Goal: Information Seeking & Learning: Check status

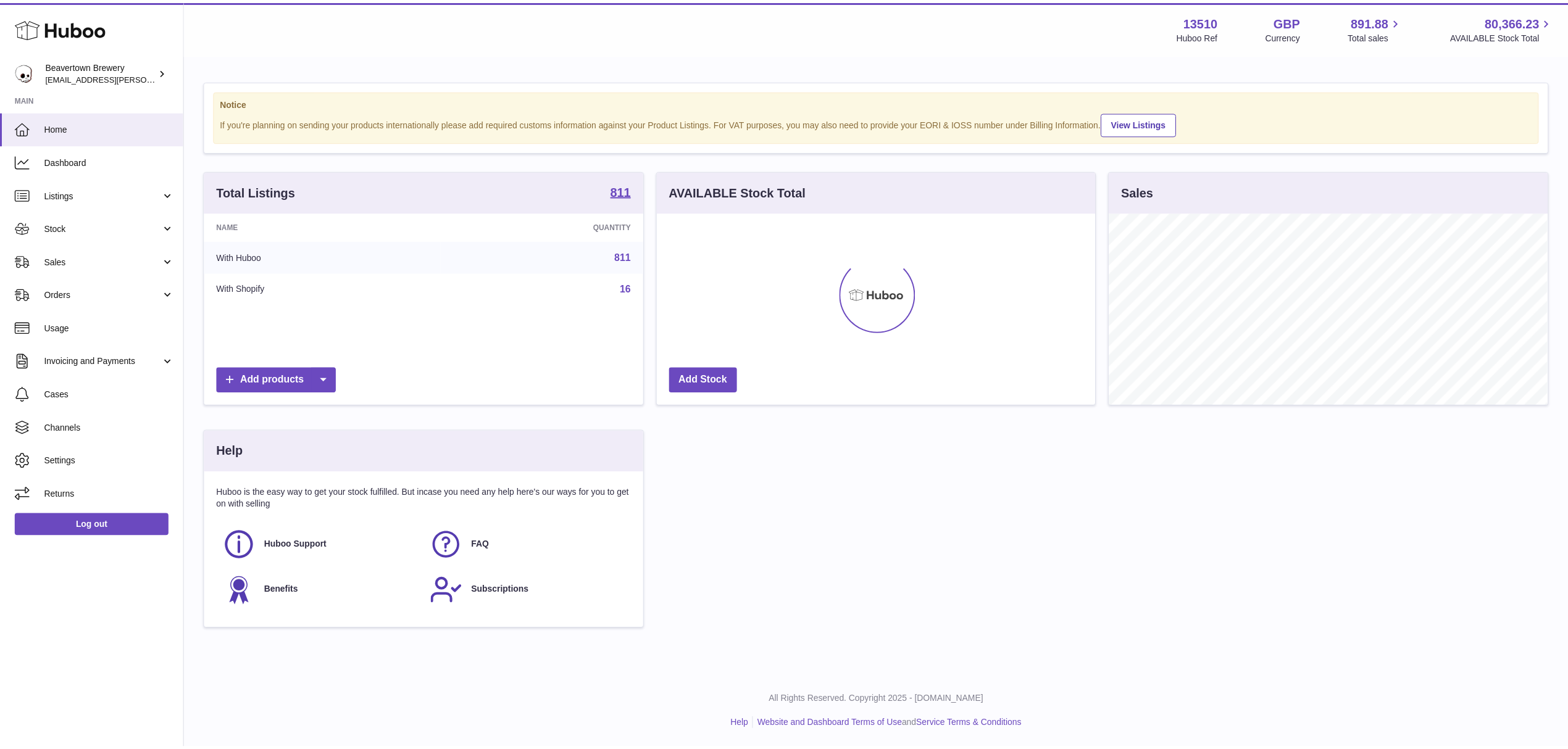
scroll to position [193, 442]
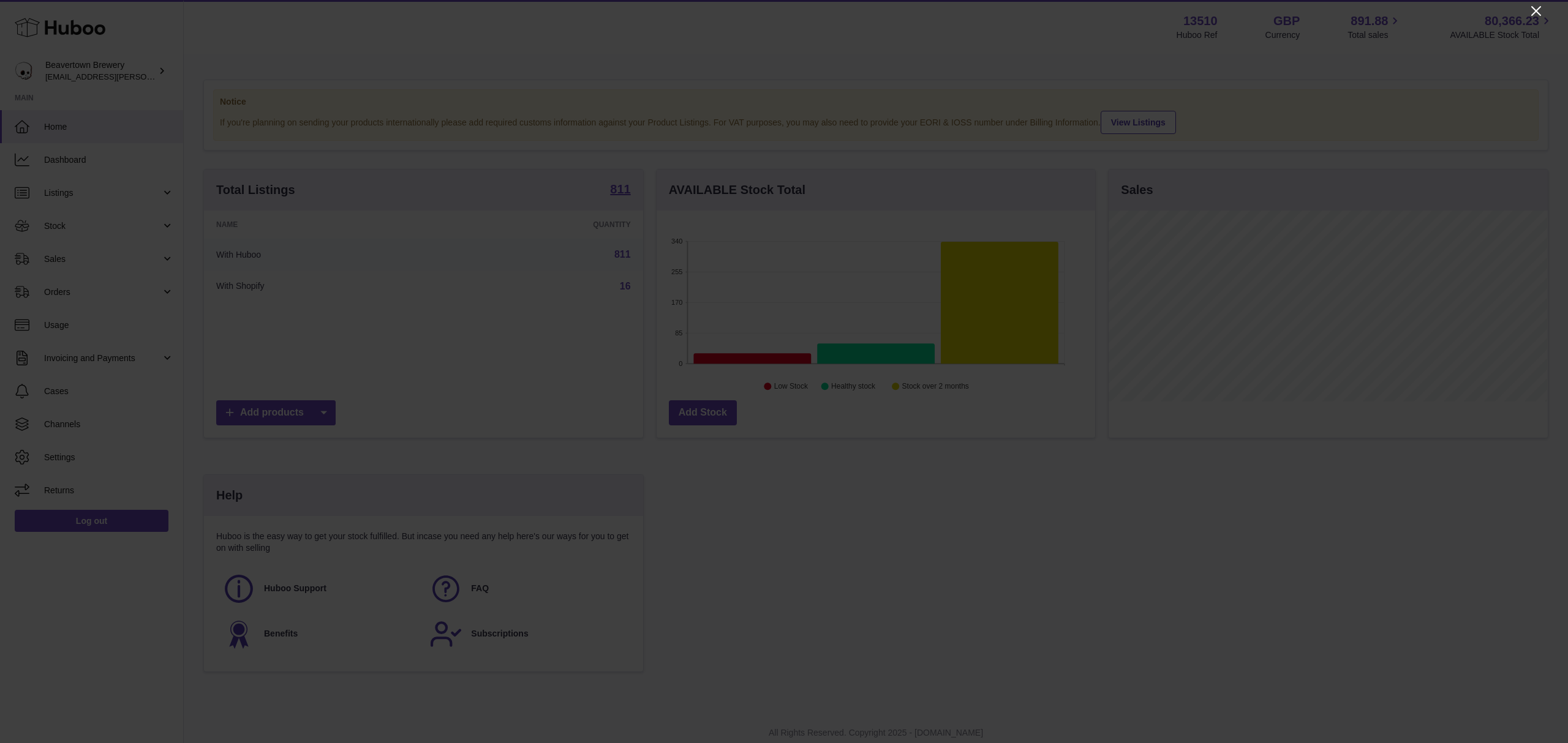
click at [1539, 4] on icon "Close" at bounding box center [1536, 11] width 15 height 15
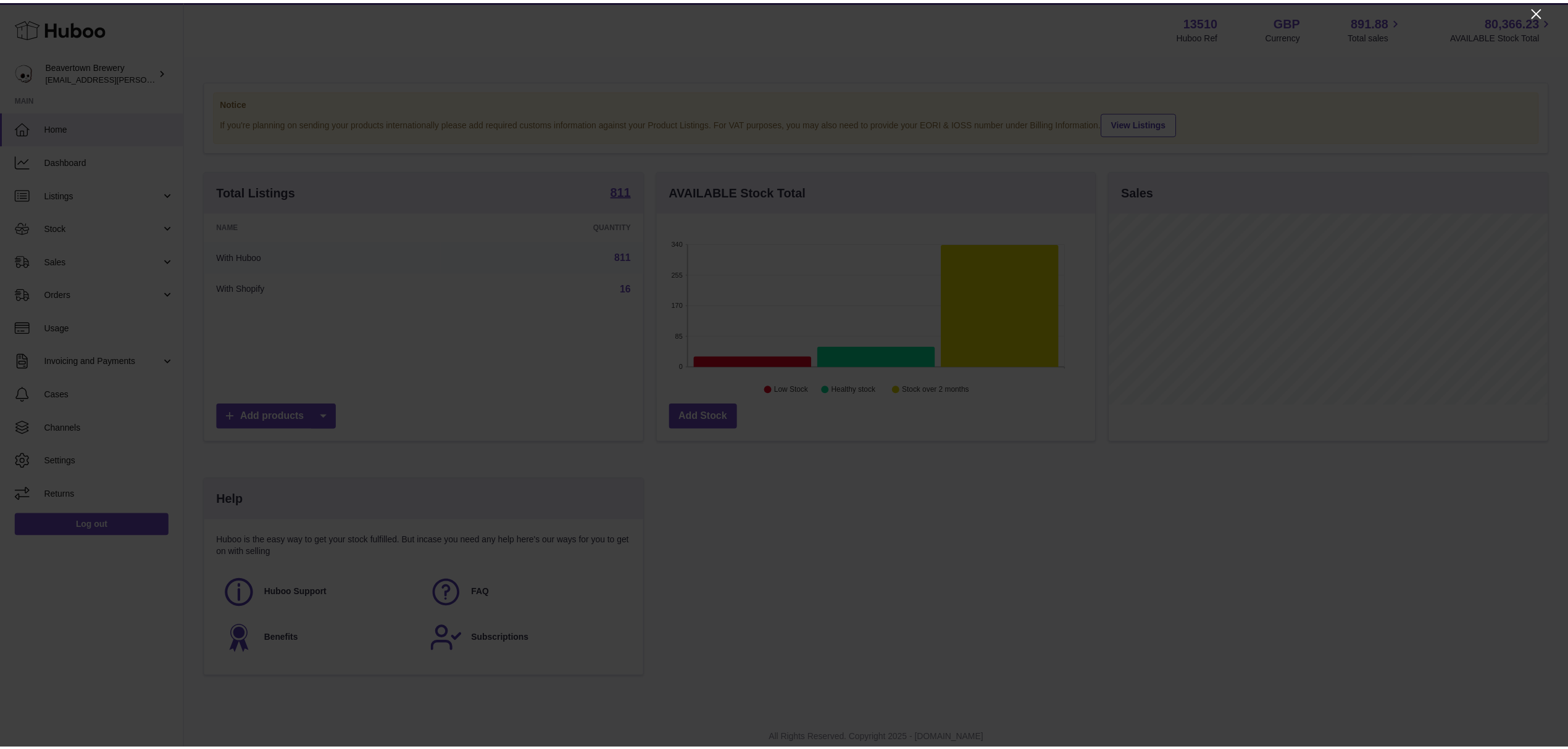
scroll to position [617050, 616814]
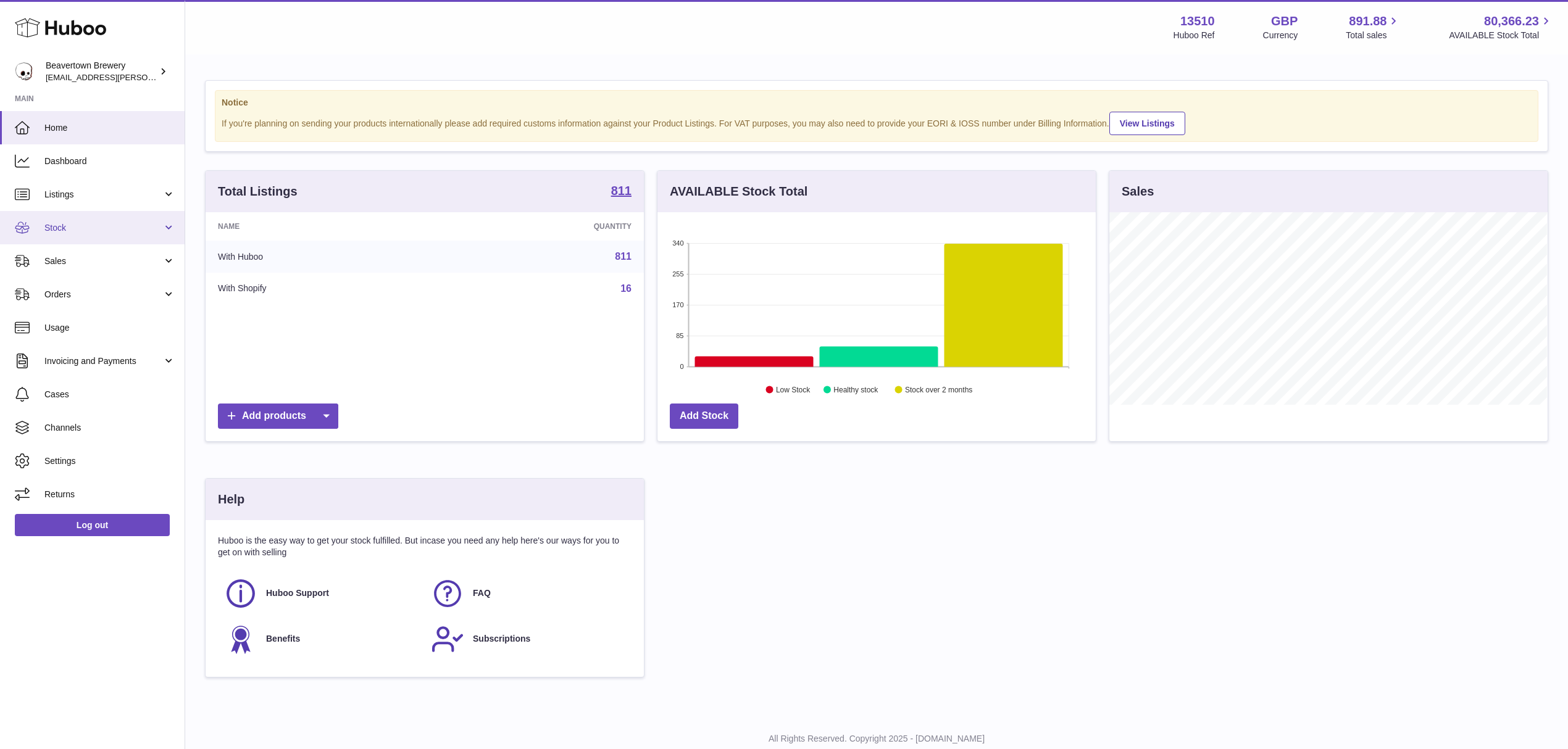
drag, startPoint x: 71, startPoint y: 227, endPoint x: 71, endPoint y: 242, distance: 15.0
click at [71, 227] on span "Stock" at bounding box center [103, 228] width 118 height 11
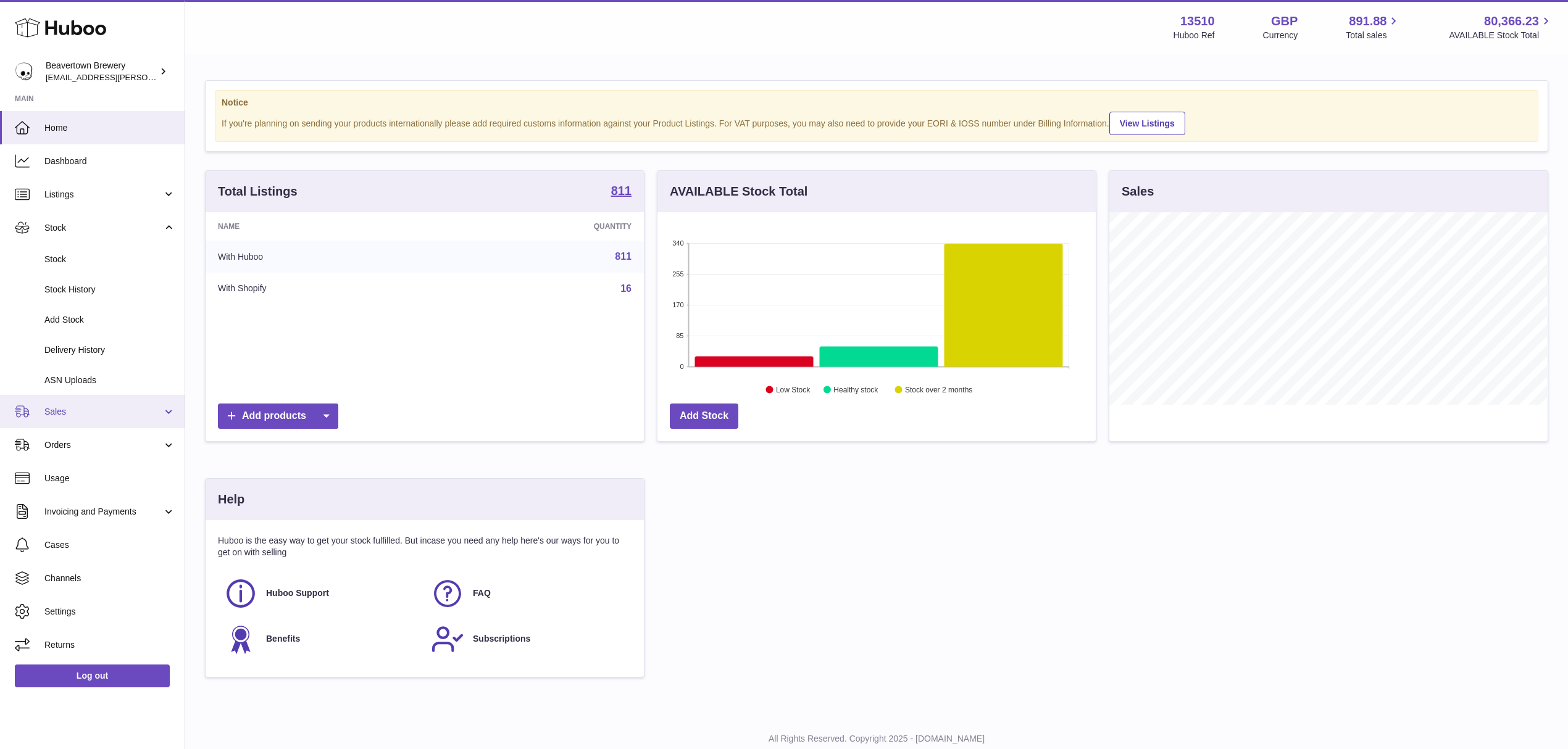
click at [68, 413] on span "Sales" at bounding box center [103, 412] width 118 height 11
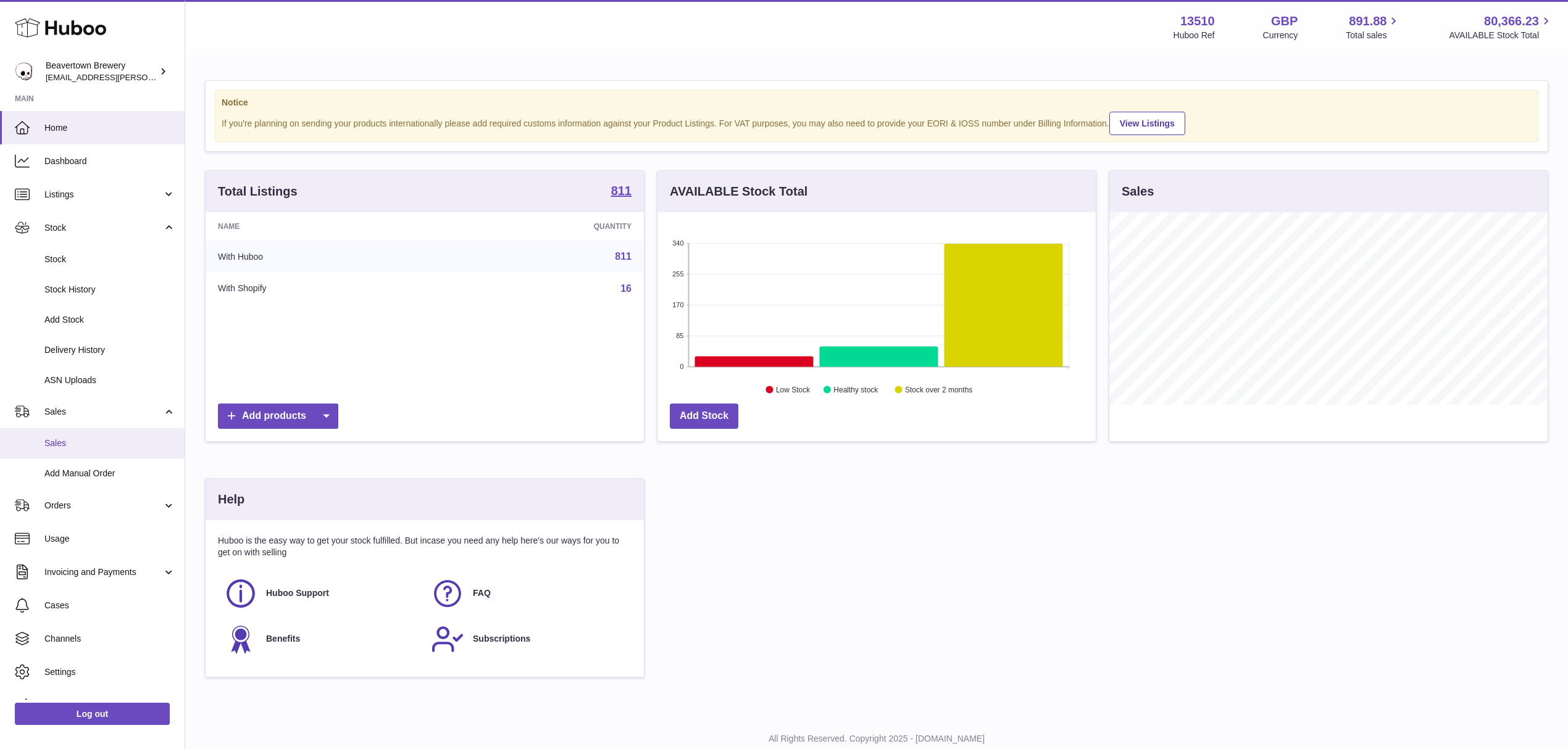
click at [67, 438] on span "Sales" at bounding box center [109, 443] width 131 height 11
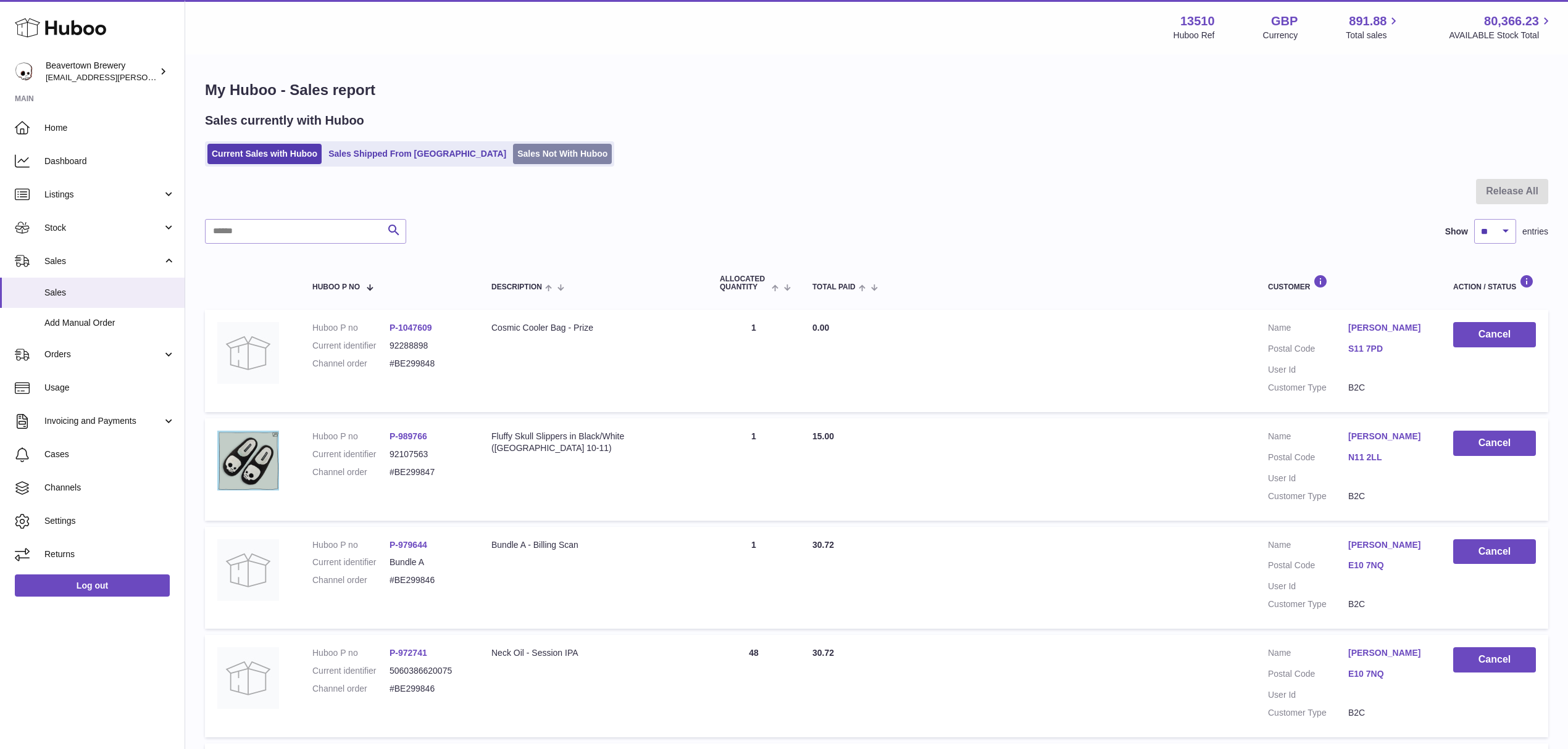
click at [514, 151] on link "Sales Not With Huboo" at bounding box center [562, 154] width 99 height 21
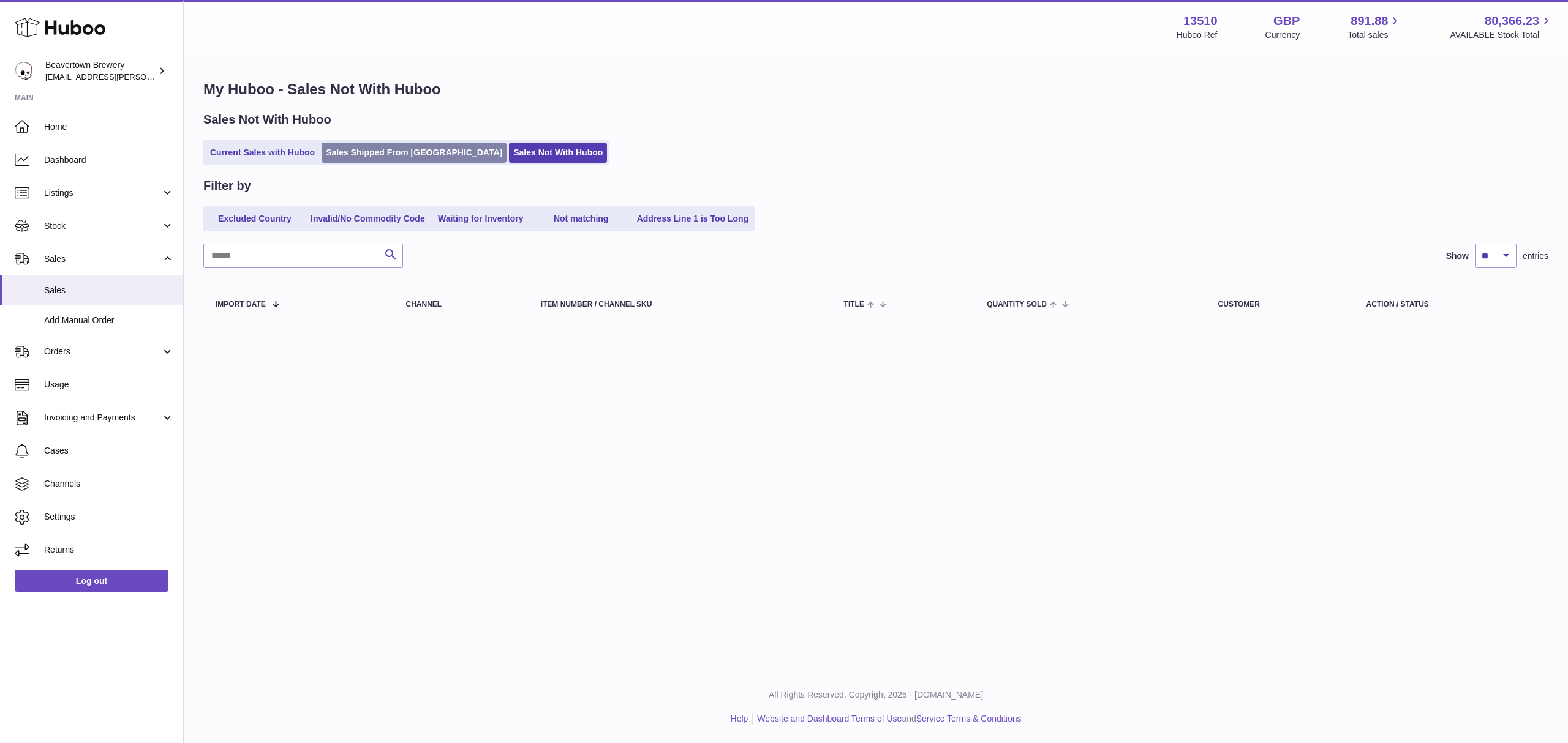
click at [417, 157] on link "Sales Shipped From [GEOGRAPHIC_DATA]" at bounding box center [414, 152] width 185 height 21
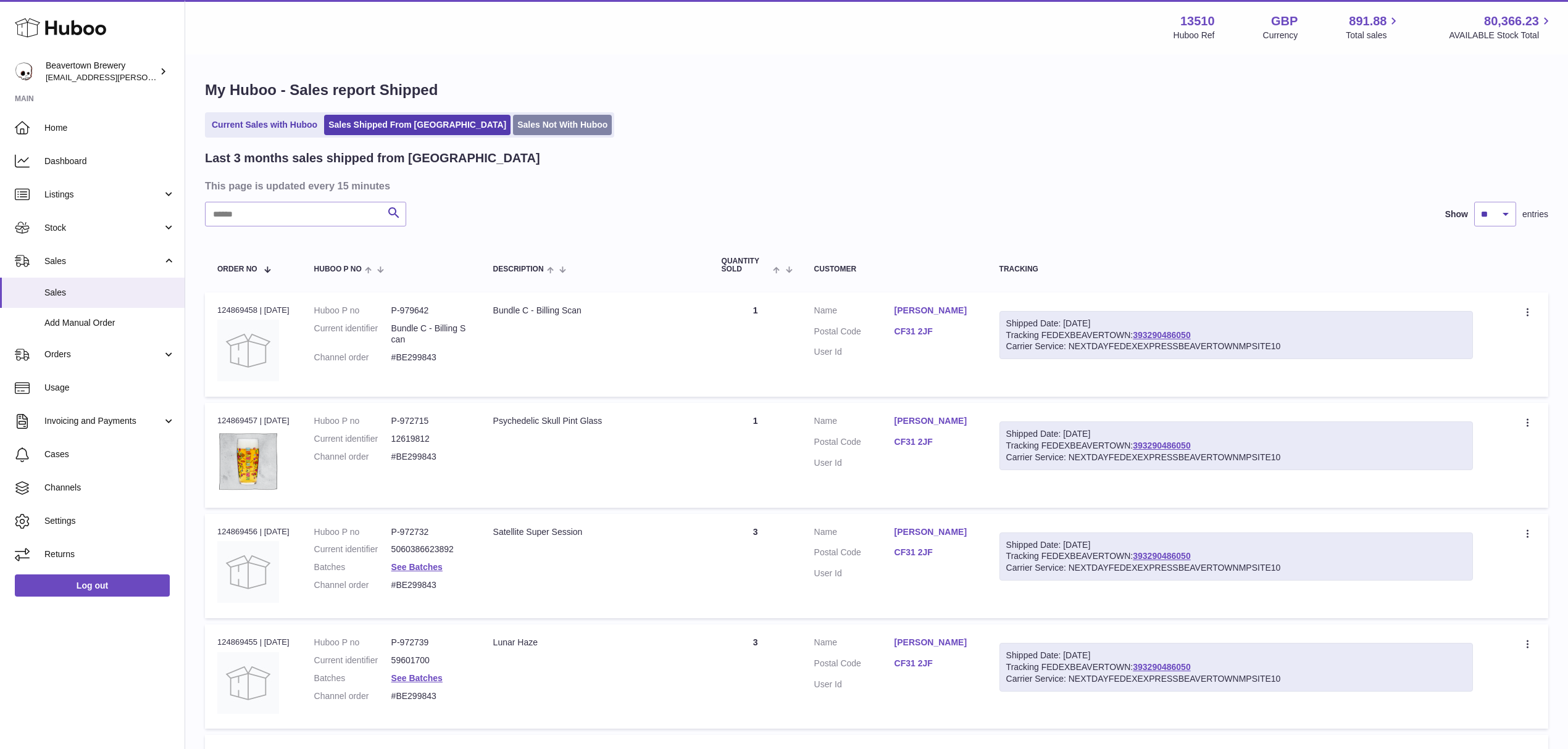
click at [513, 130] on link "Sales Not With Huboo" at bounding box center [562, 125] width 99 height 21
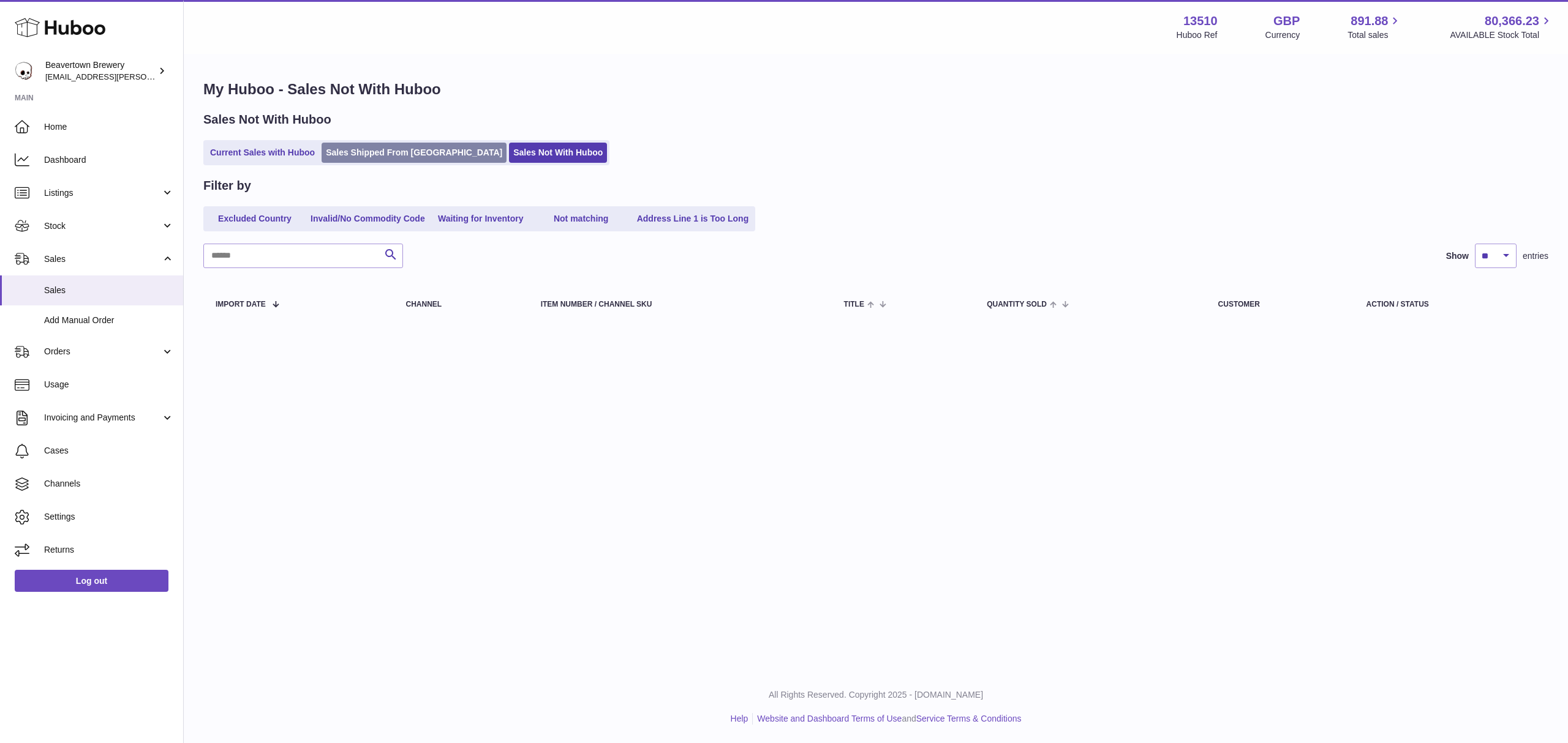
click at [395, 148] on link "Sales Shipped From [GEOGRAPHIC_DATA]" at bounding box center [414, 152] width 185 height 21
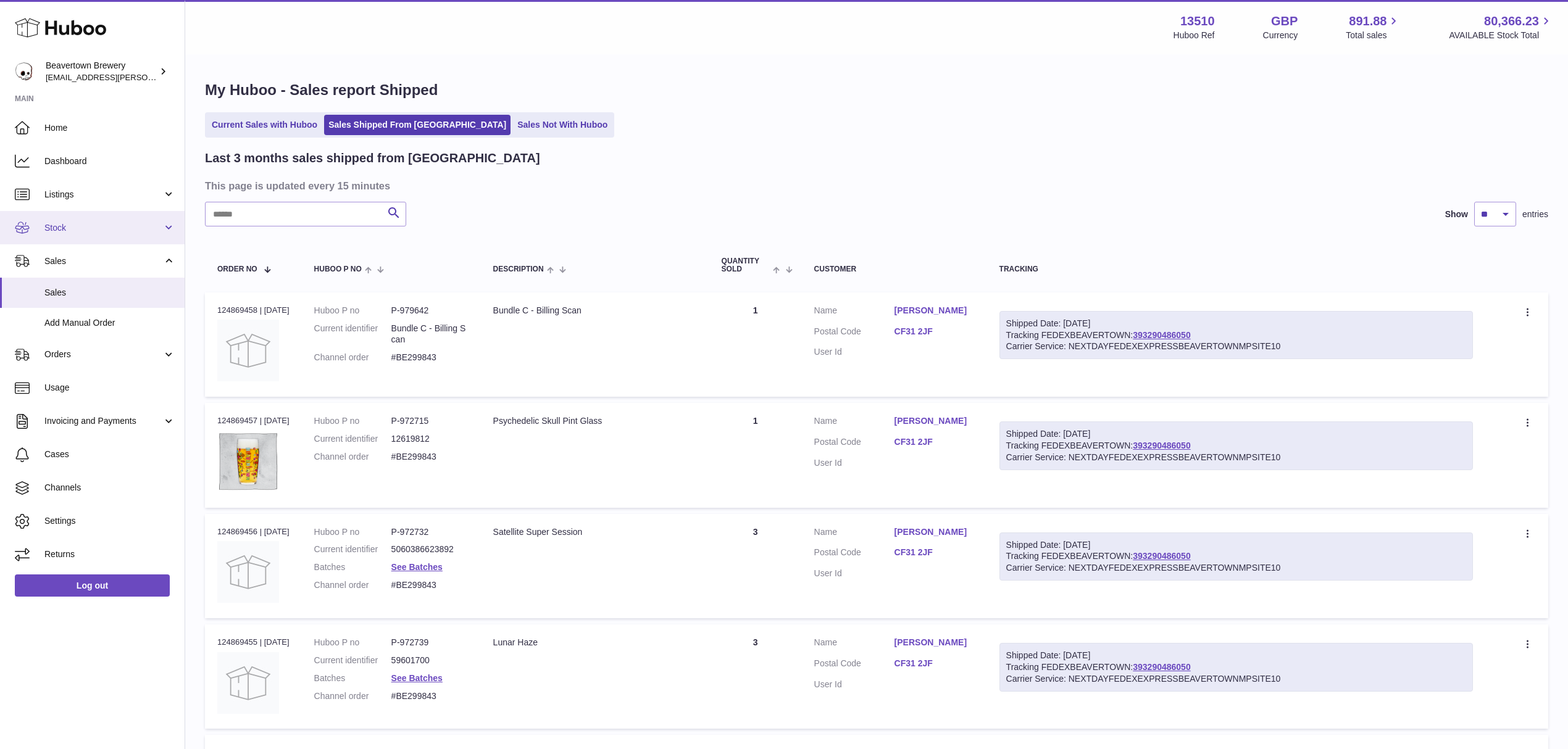
click at [80, 231] on span "Stock" at bounding box center [103, 228] width 118 height 11
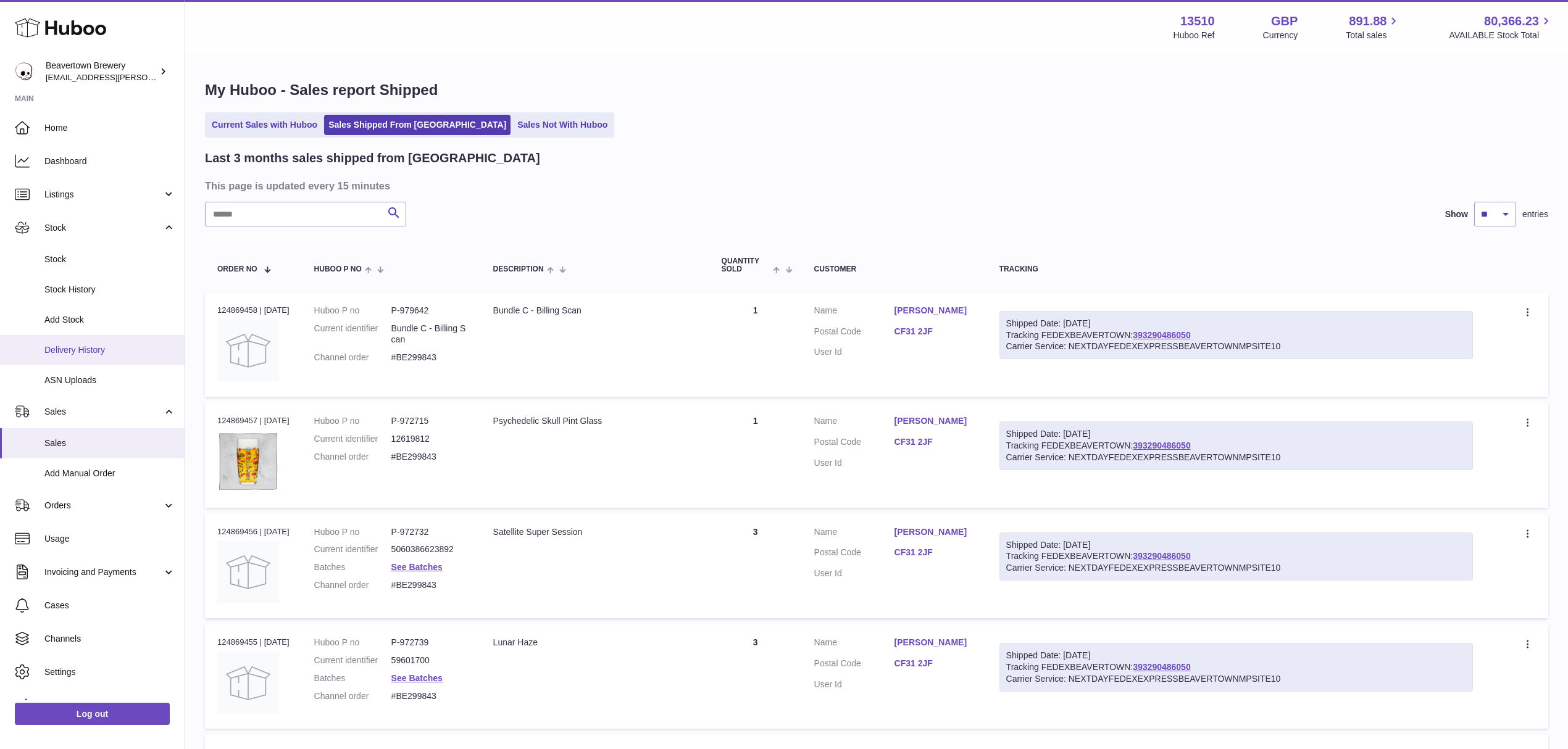
click at [73, 356] on span "Delivery History" at bounding box center [109, 350] width 131 height 11
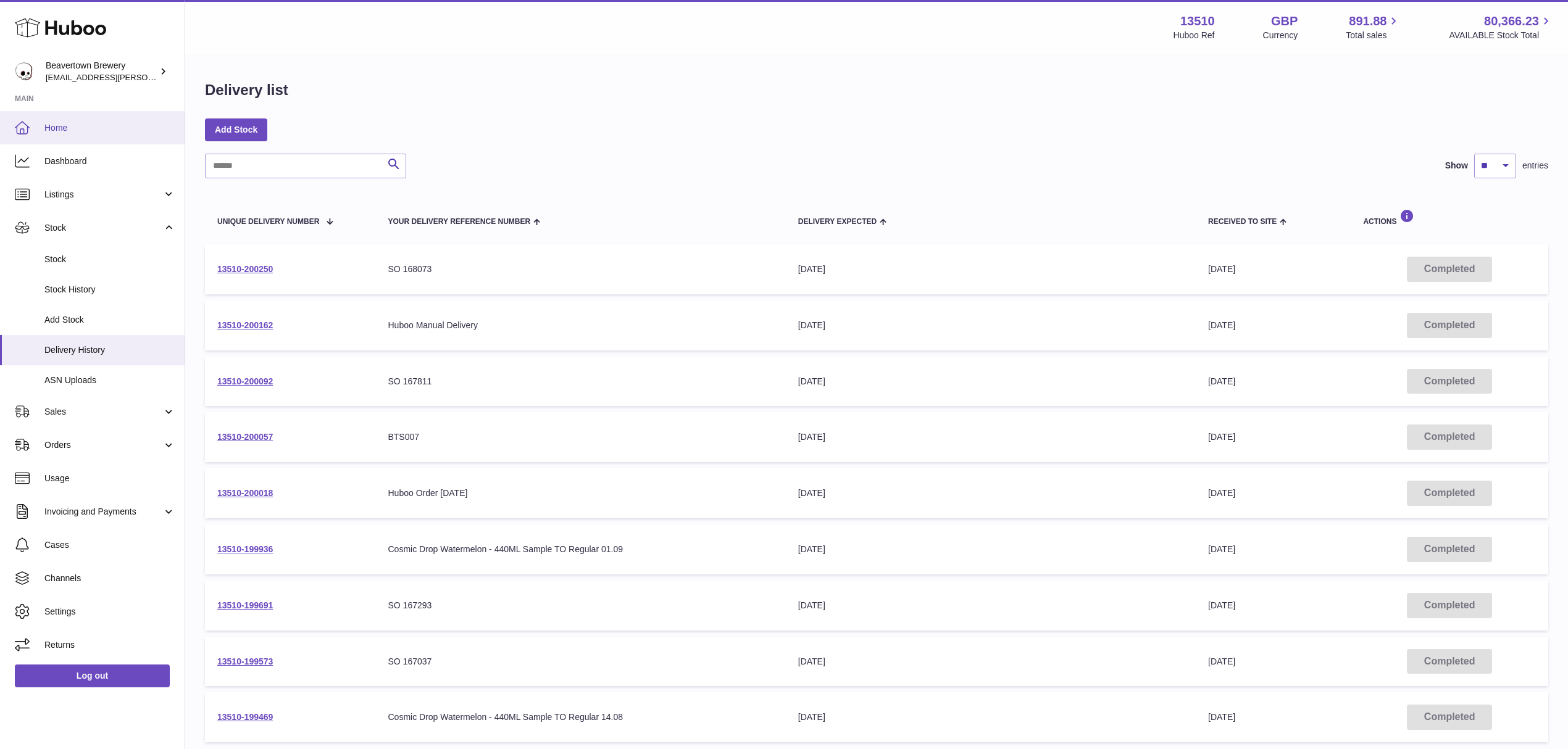
click at [82, 124] on span "Home" at bounding box center [109, 128] width 131 height 11
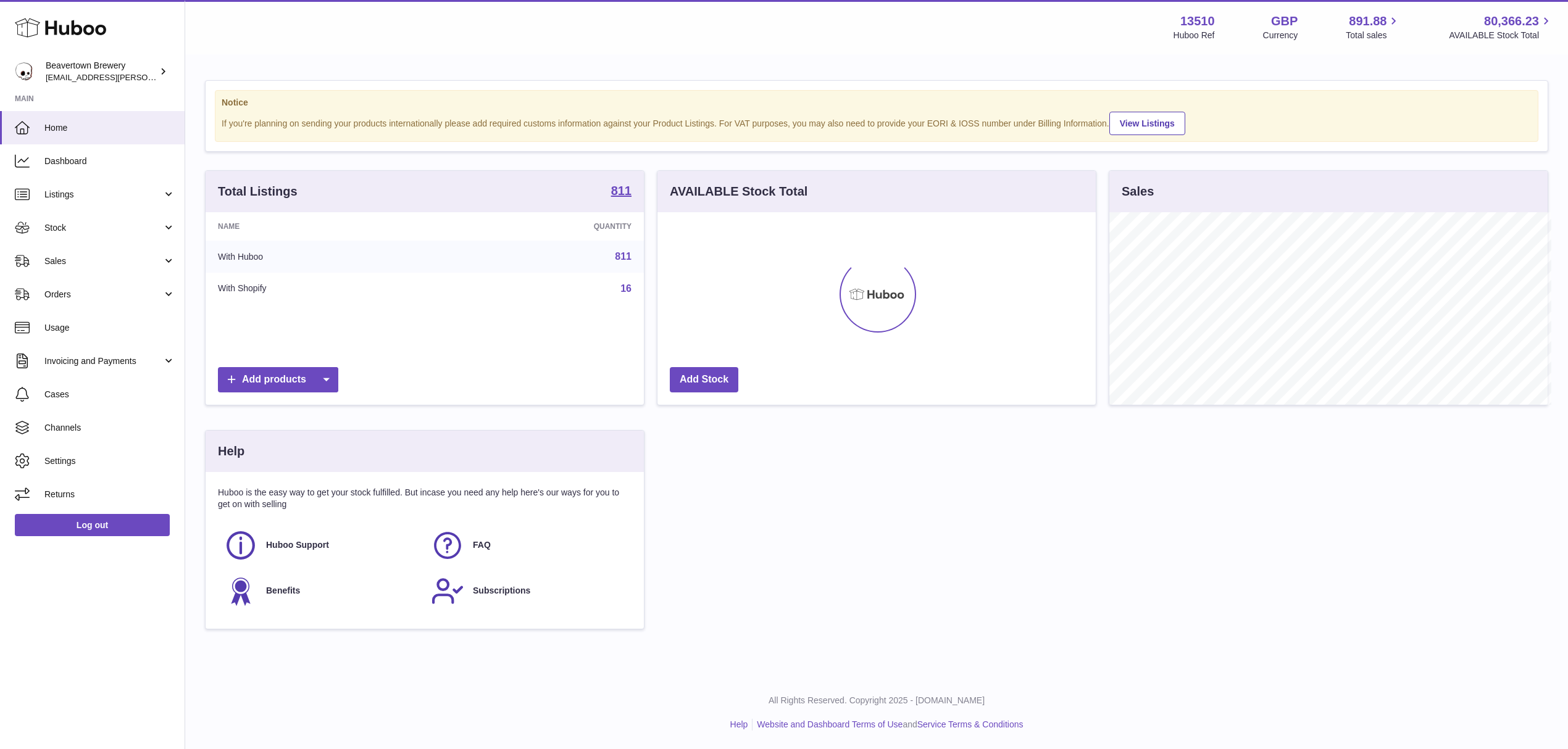
scroll to position [617050, 616814]
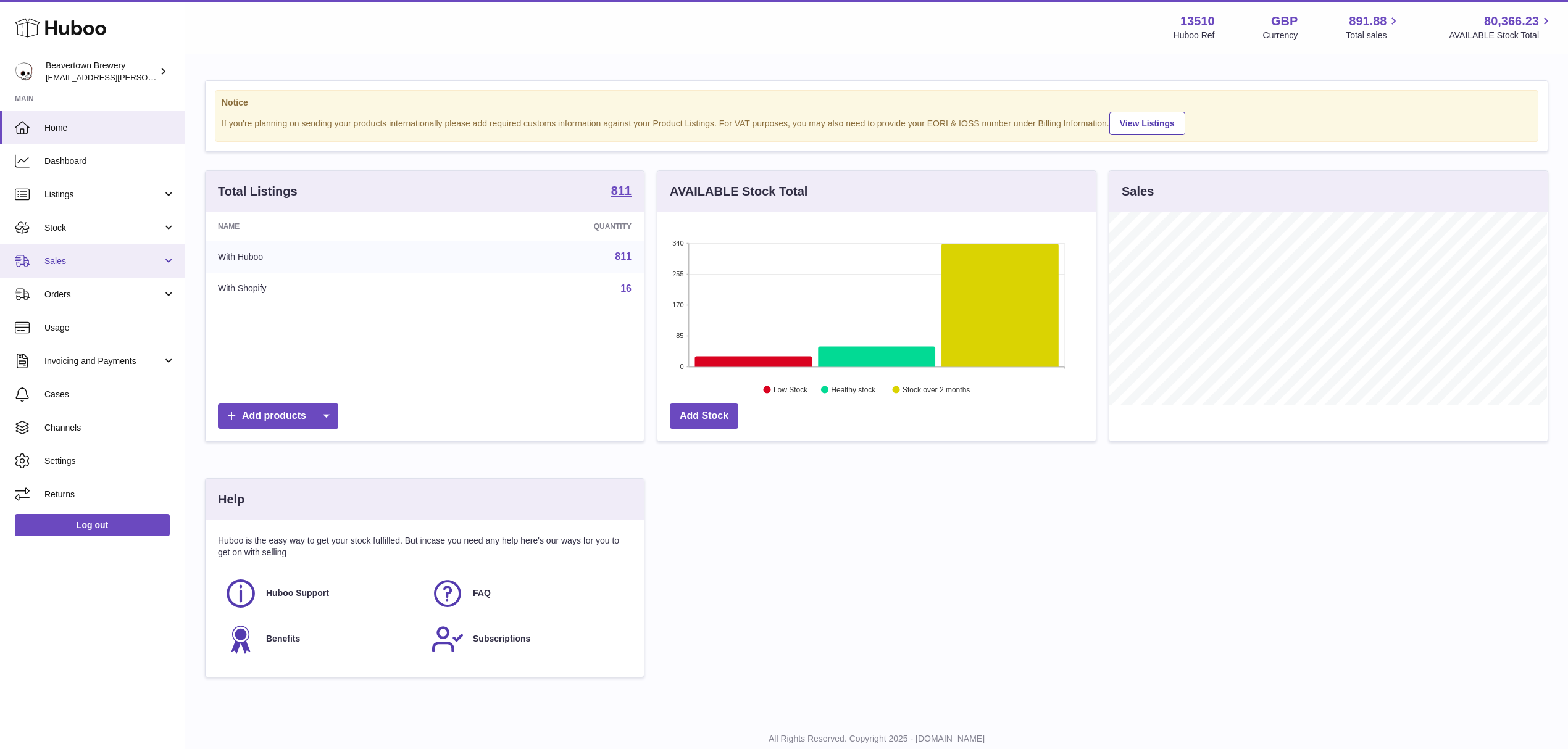
click at [60, 257] on span "Sales" at bounding box center [103, 261] width 118 height 11
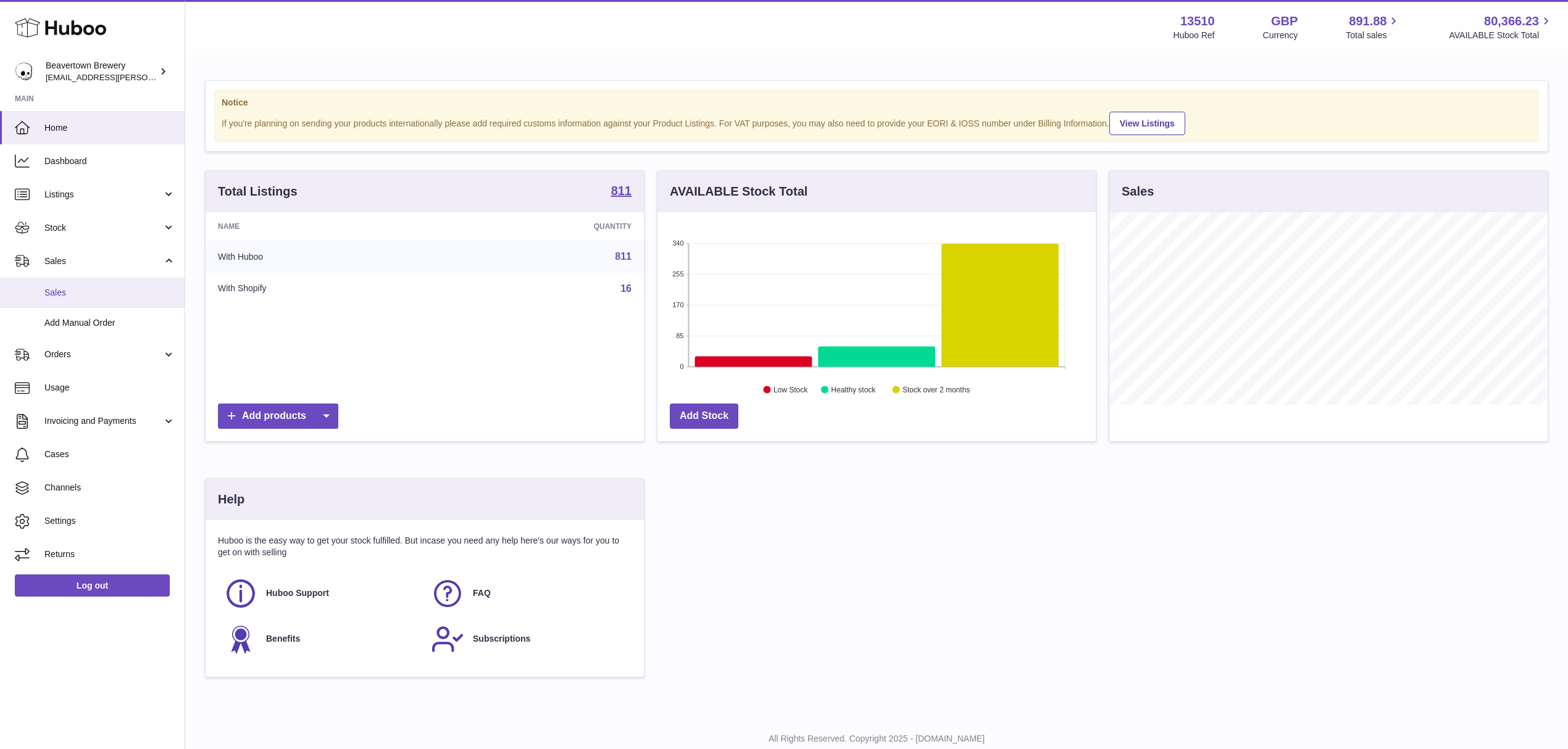
click at [92, 303] on link "Sales" at bounding box center [92, 293] width 184 height 30
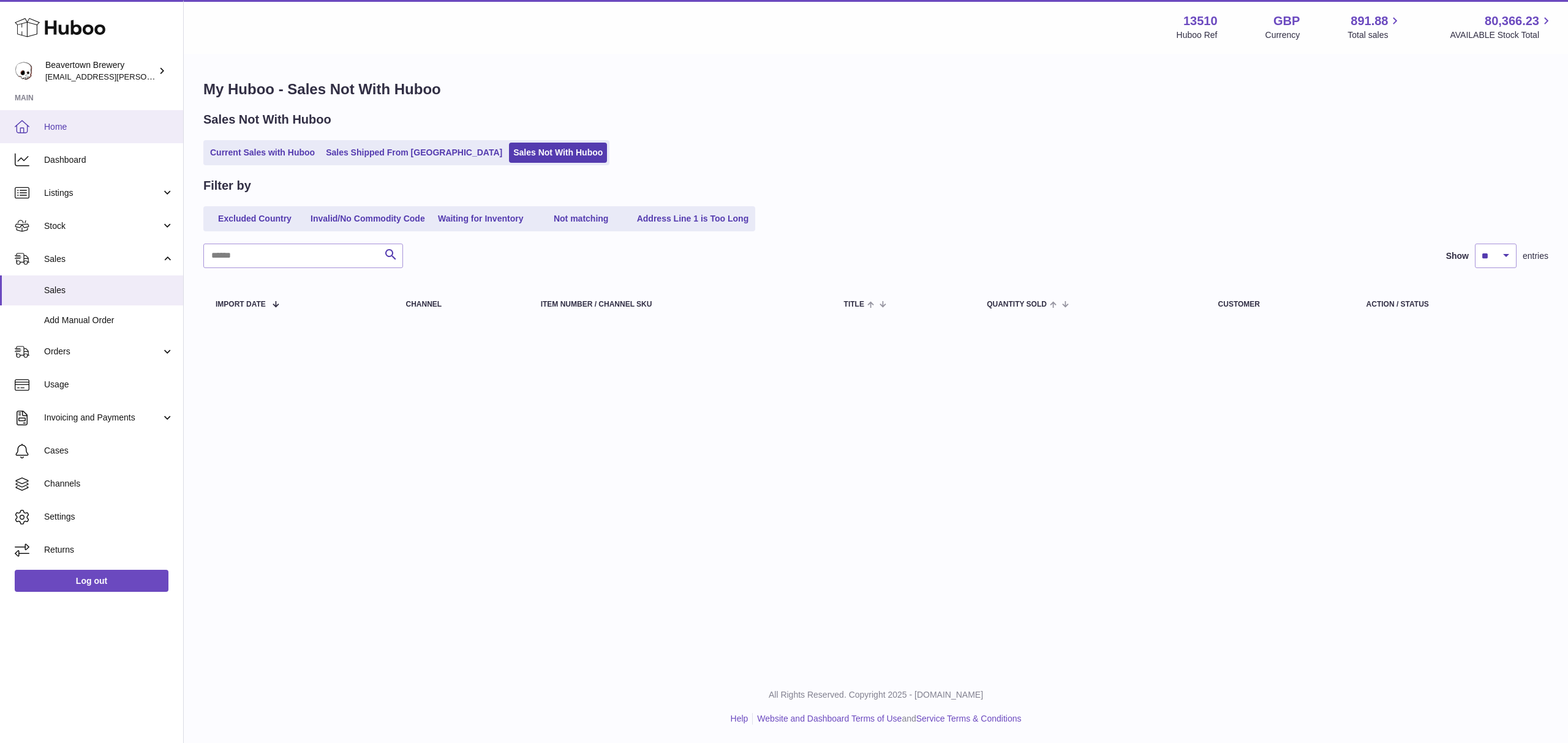
click at [84, 125] on span "Home" at bounding box center [108, 127] width 130 height 11
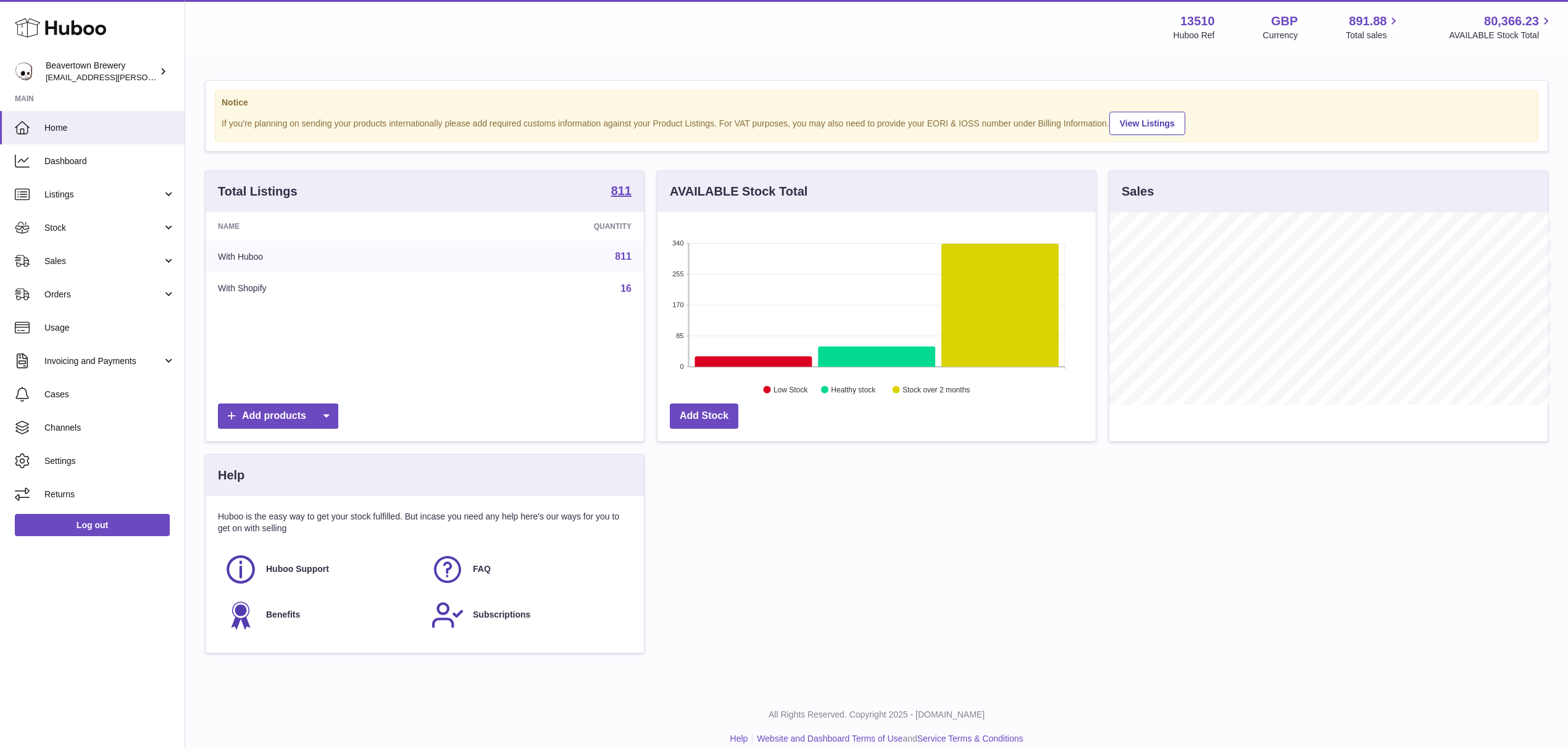
scroll to position [617050, 616814]
click at [105, 260] on span "Sales" at bounding box center [103, 261] width 118 height 11
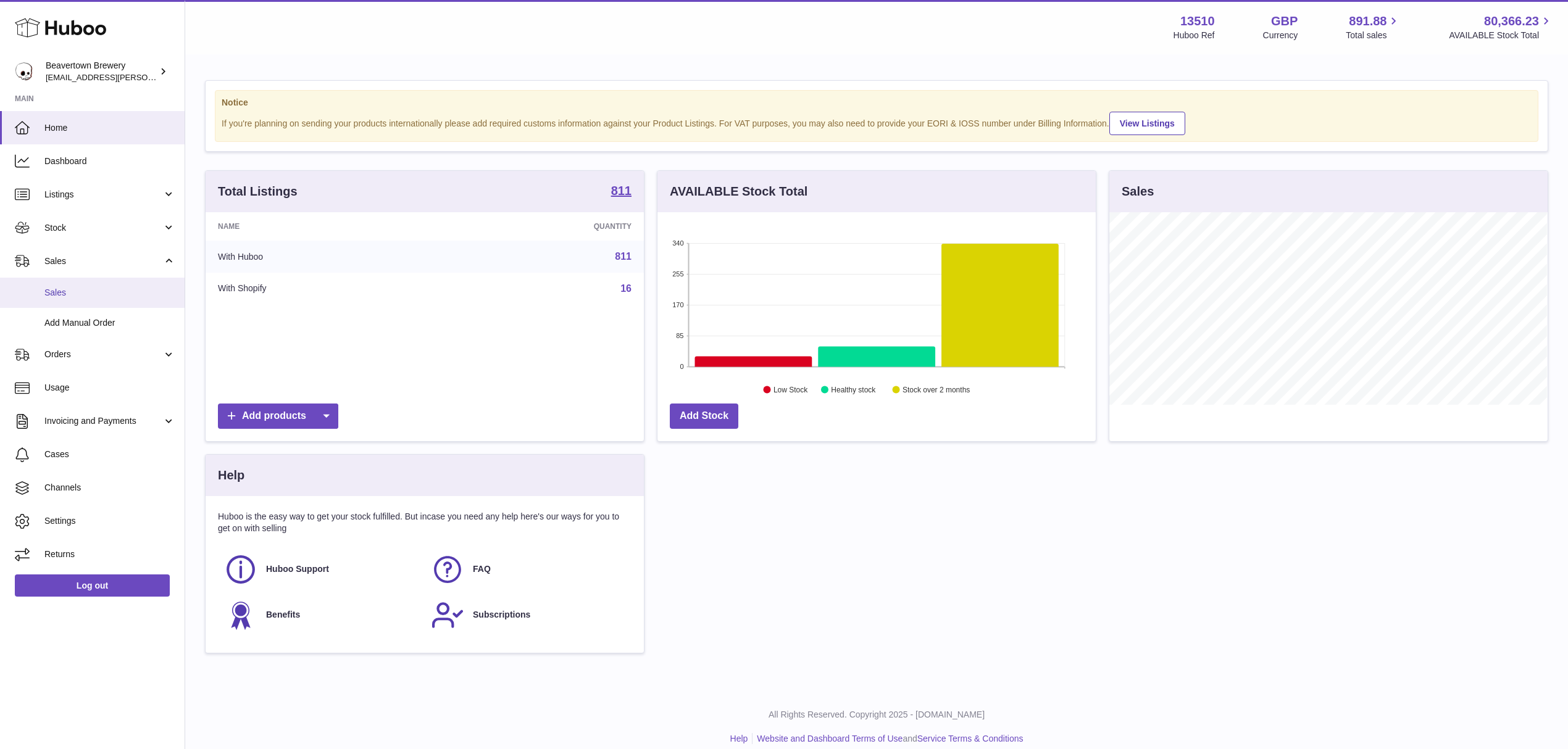
click at [99, 285] on link "Sales" at bounding box center [92, 293] width 184 height 30
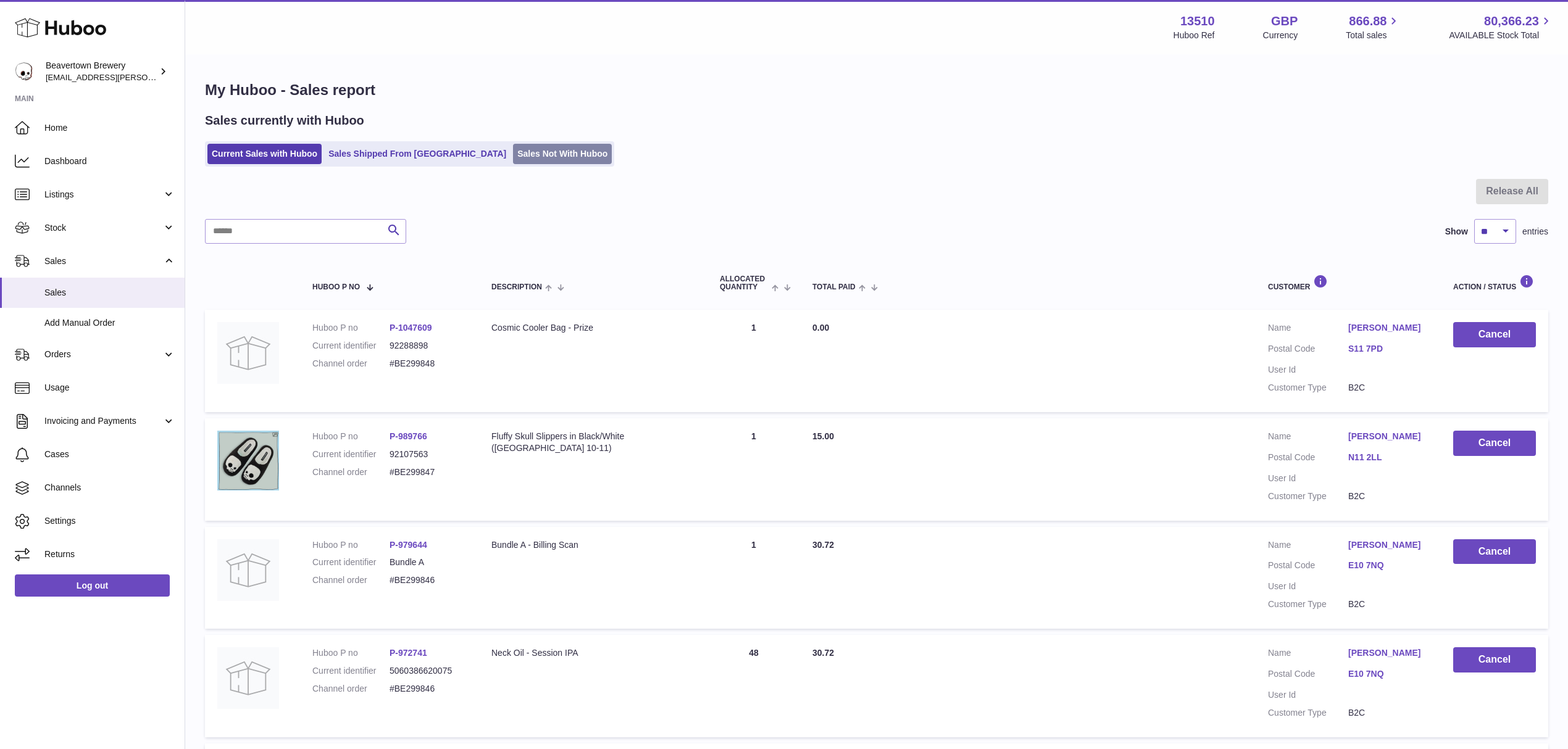
click at [513, 144] on link "Sales Not With Huboo" at bounding box center [562, 154] width 99 height 21
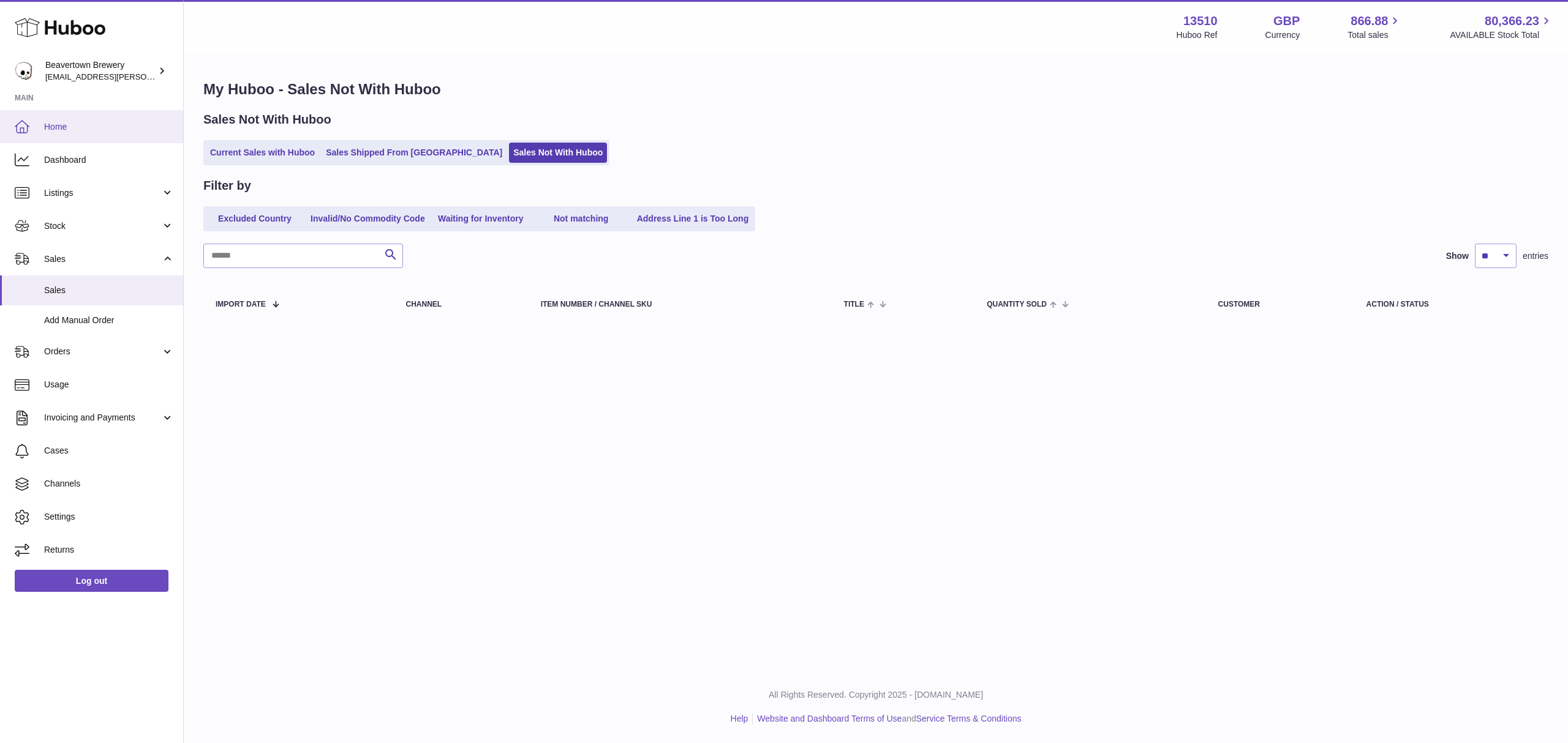
click at [33, 115] on link "Home" at bounding box center [91, 127] width 183 height 33
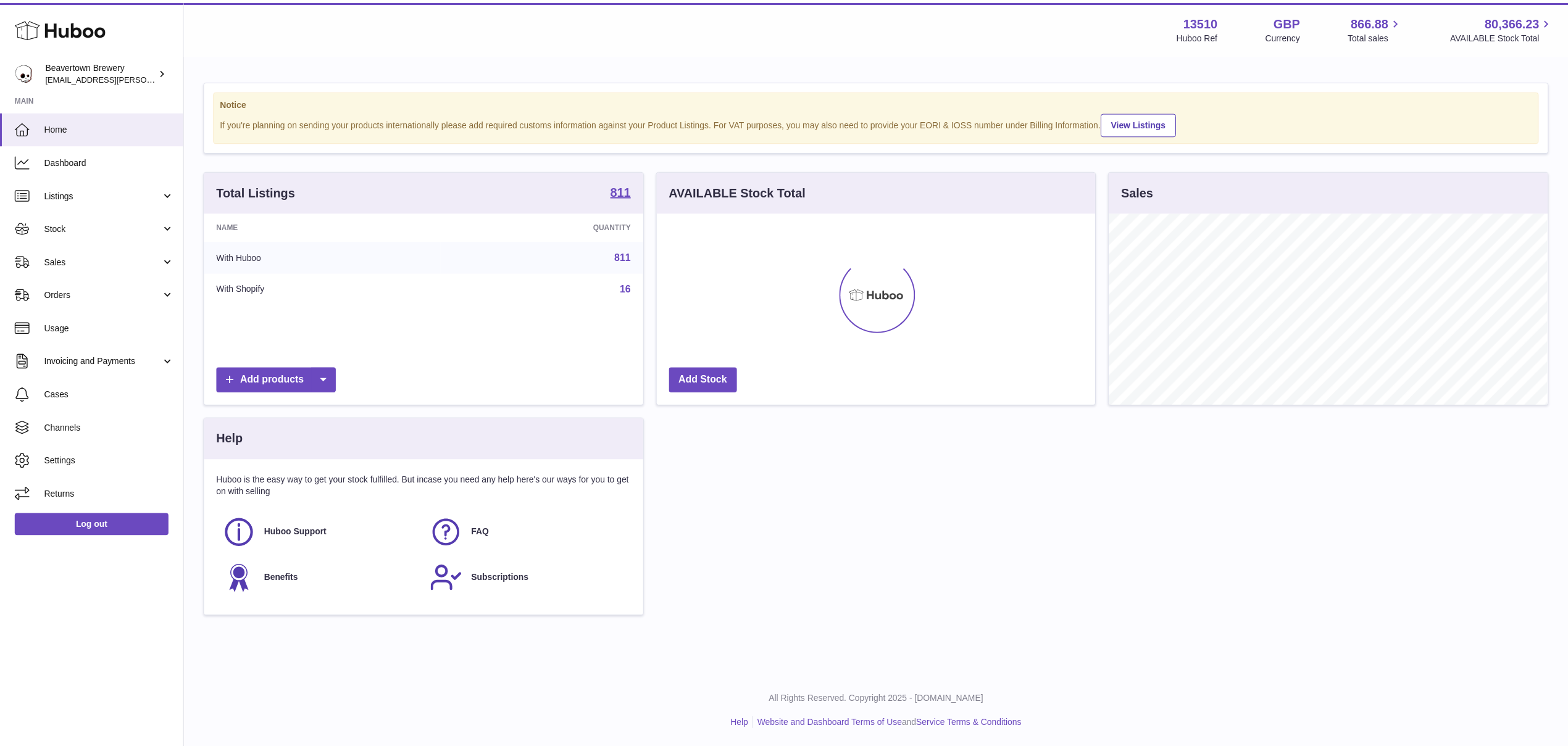
scroll to position [617050, 616814]
